Goal: Task Accomplishment & Management: Use online tool/utility

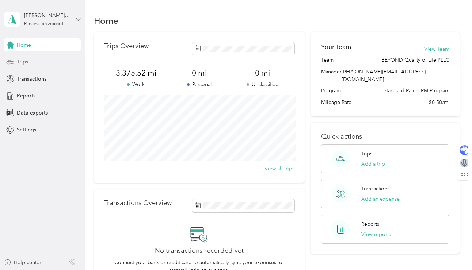
click at [26, 59] on span "Trips" at bounding box center [22, 62] width 11 height 8
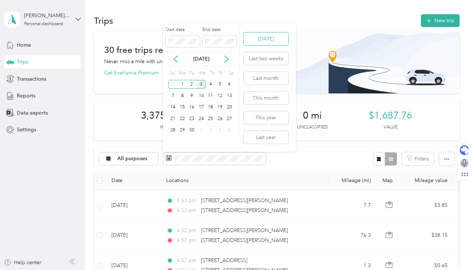
click at [273, 44] on button "[DATE]" at bounding box center [265, 38] width 45 height 13
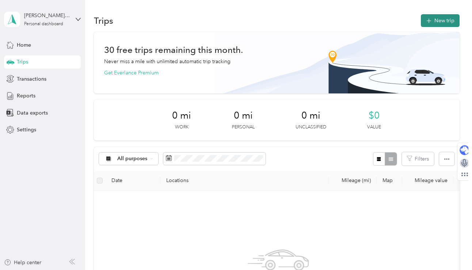
click at [439, 23] on button "New trip" at bounding box center [440, 20] width 39 height 13
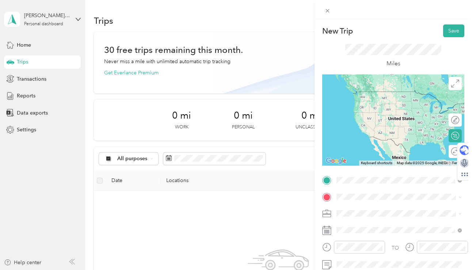
click at [396, 103] on span "[STREET_ADDRESS][PERSON_NAME][PERSON_NAME][US_STATE]" at bounding box center [404, 102] width 109 height 13
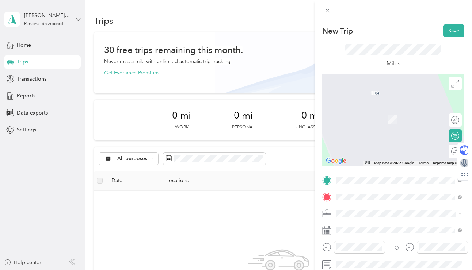
click at [403, 113] on span "[STREET_ADDRESS][PERSON_NAME][US_STATE]" at bounding box center [404, 111] width 109 height 13
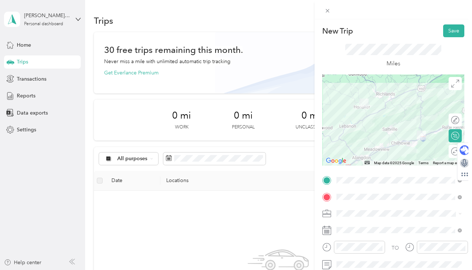
click at [357, 155] on div at bounding box center [393, 119] width 142 height 91
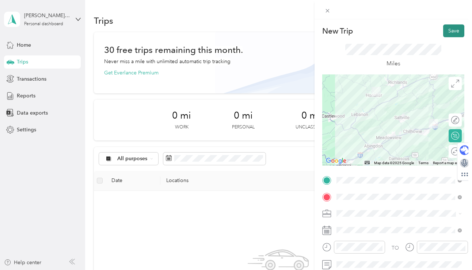
click at [452, 30] on button "Save" at bounding box center [453, 30] width 21 height 13
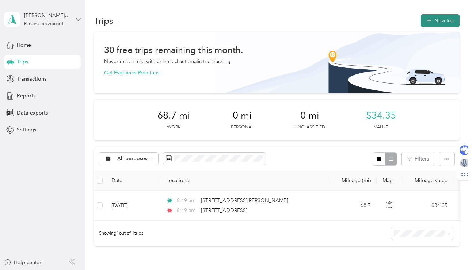
click at [440, 21] on button "New trip" at bounding box center [440, 20] width 39 height 13
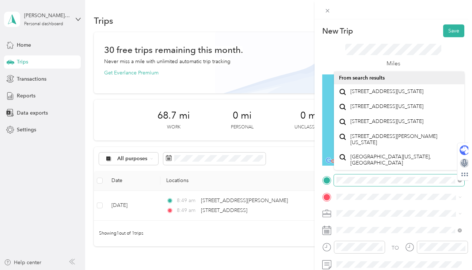
click at [330, 181] on div at bounding box center [393, 180] width 142 height 12
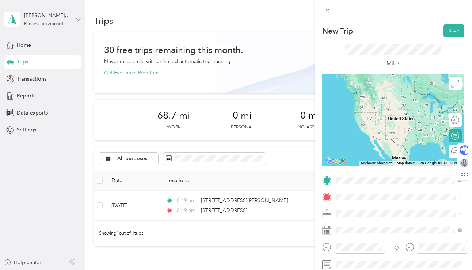
click at [395, 96] on span "[STREET_ADDRESS][PERSON_NAME][US_STATE]" at bounding box center [404, 94] width 109 height 13
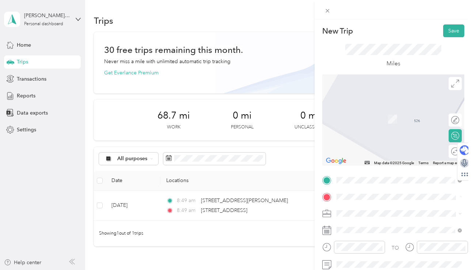
click at [370, 224] on span "[STREET_ADDRESS][PERSON_NAME][PERSON_NAME][US_STATE]" at bounding box center [404, 226] width 109 height 13
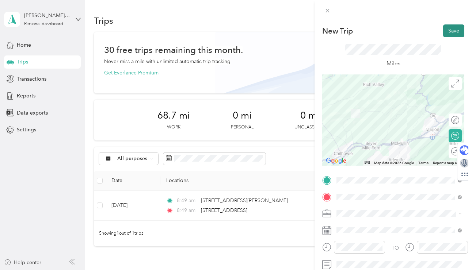
click at [451, 32] on button "Save" at bounding box center [453, 30] width 21 height 13
